Goal: Information Seeking & Learning: Learn about a topic

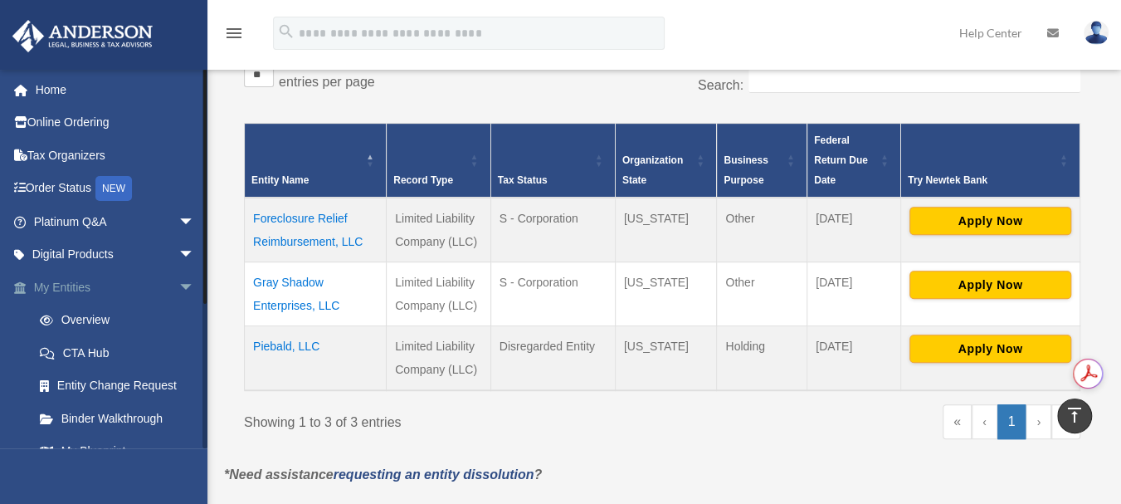
click at [59, 280] on link "My Entities arrow_drop_down" at bounding box center [116, 286] width 208 height 33
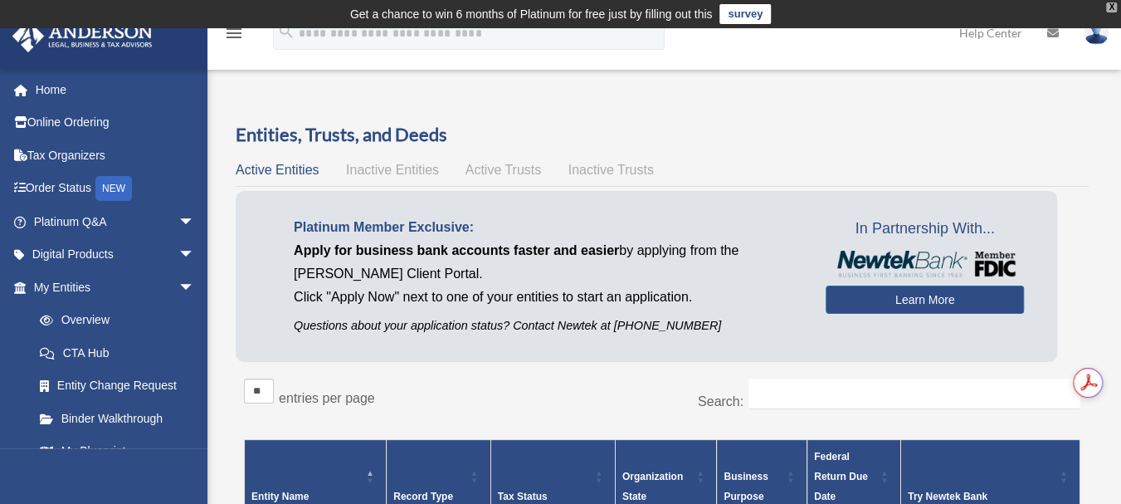
click at [1110, 7] on div "X" at bounding box center [1111, 7] width 11 height 10
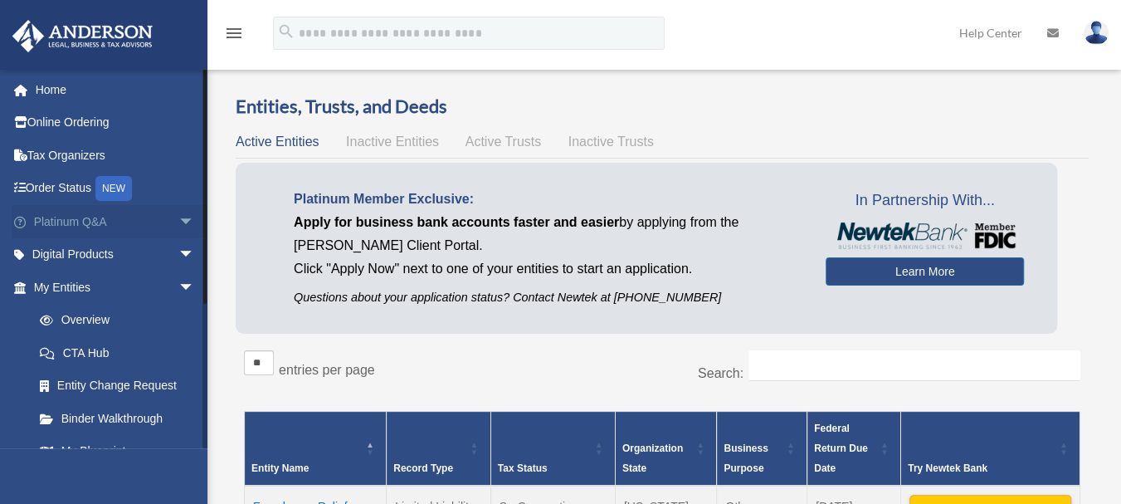
click at [108, 215] on link "Platinum Q&A arrow_drop_down" at bounding box center [116, 221] width 208 height 33
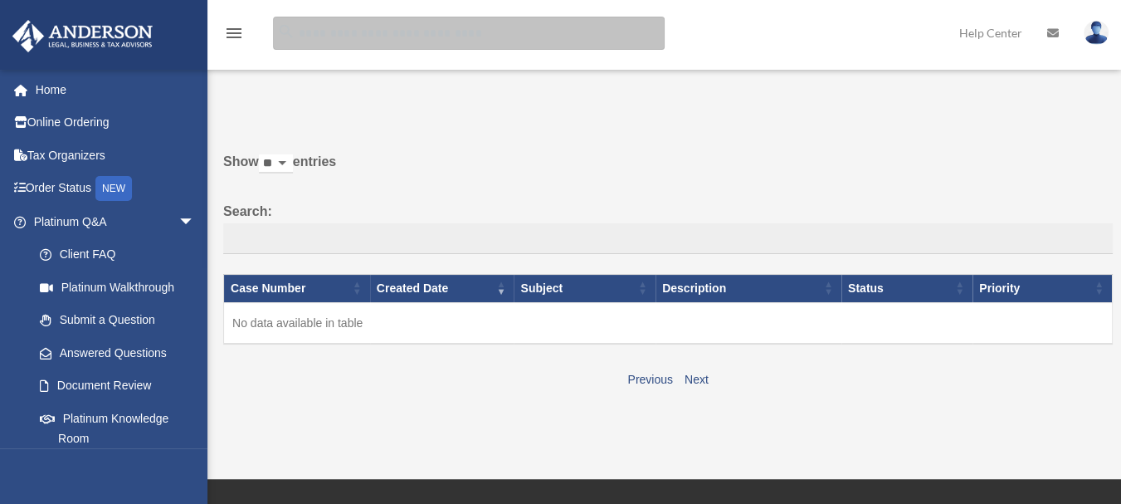
click at [443, 32] on input "search" at bounding box center [469, 33] width 392 height 33
type input "**********"
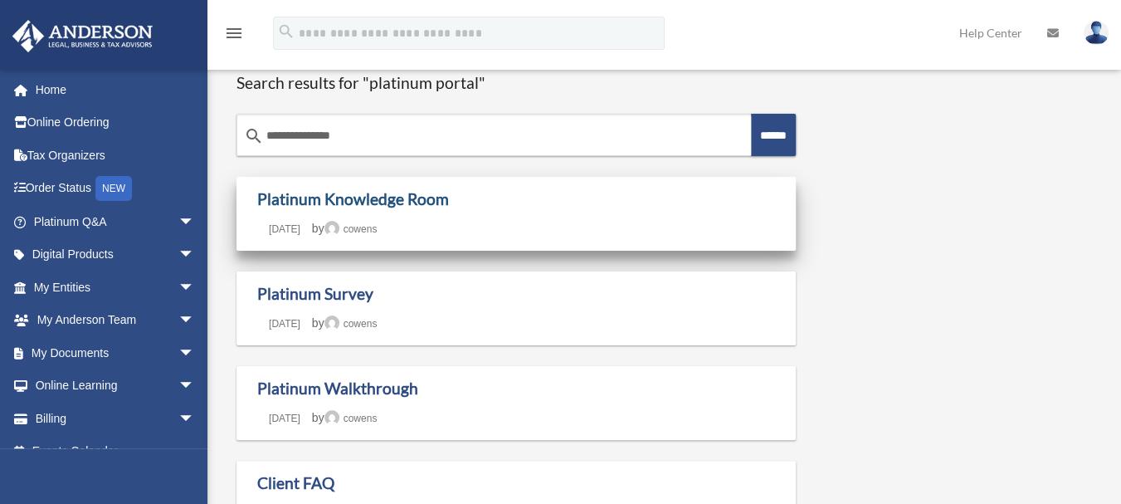
click at [298, 200] on link "Platinum Knowledge Room" at bounding box center [353, 198] width 192 height 19
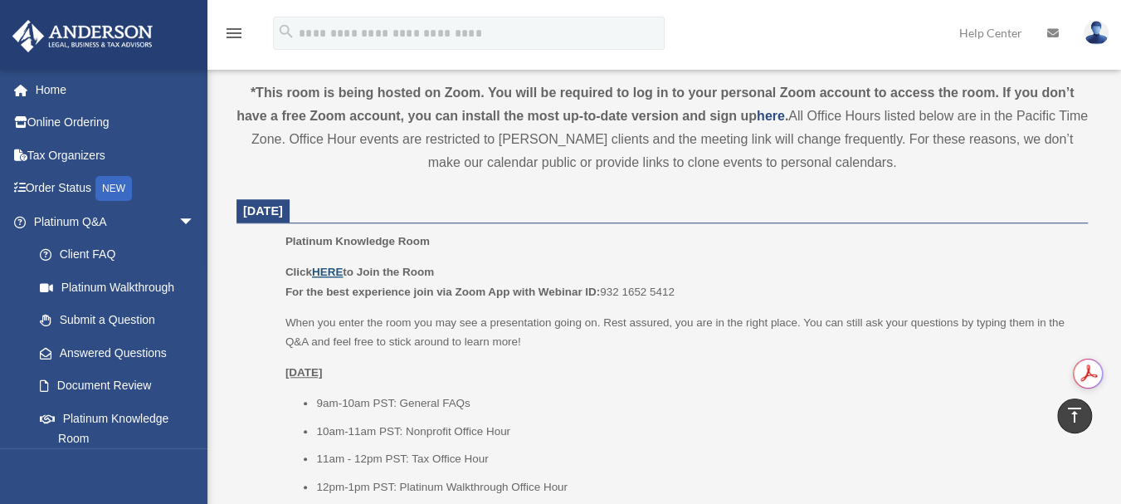
click at [322, 267] on u "HERE" at bounding box center [327, 272] width 31 height 12
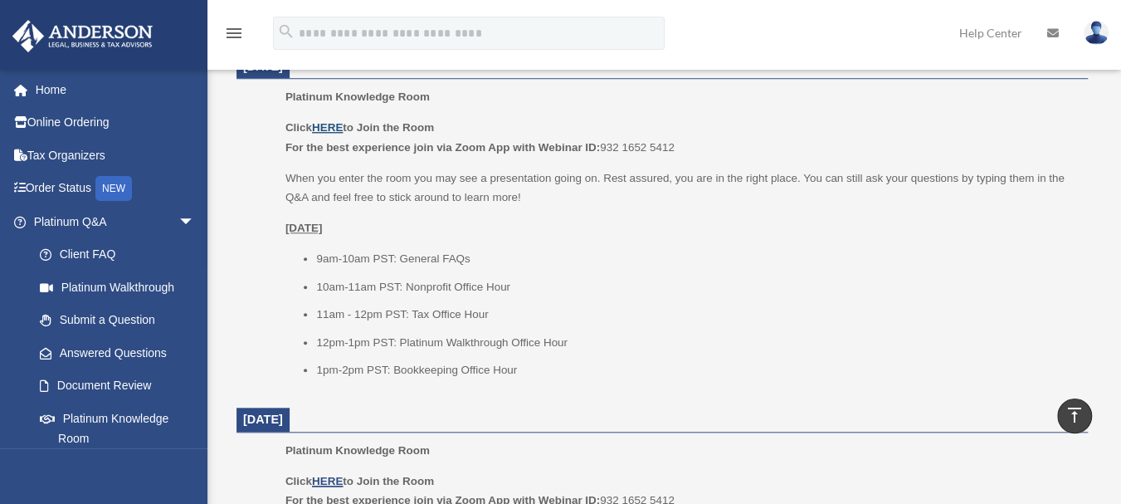
scroll to position [704, 0]
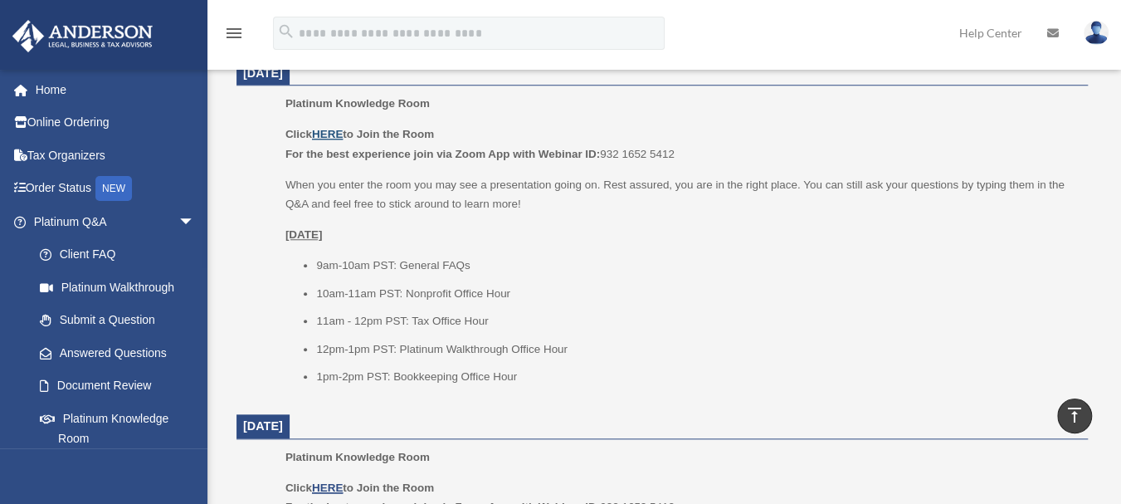
click at [324, 133] on u "HERE" at bounding box center [327, 134] width 31 height 12
